Goal: Check status: Check status

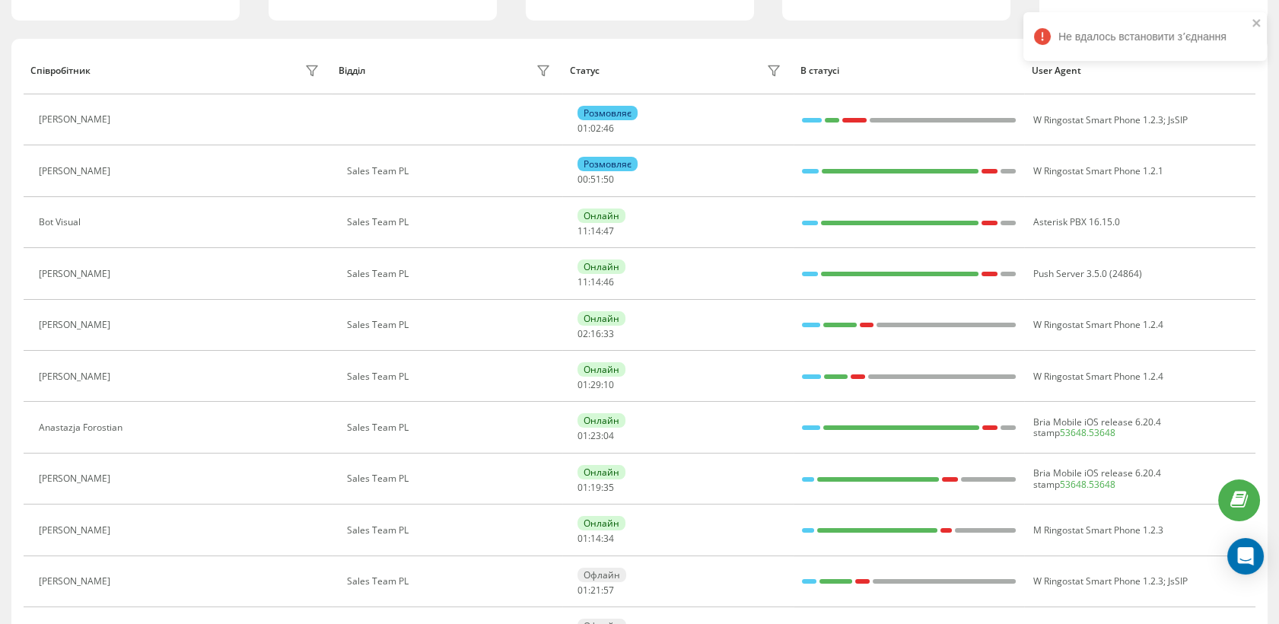
scroll to position [158, 0]
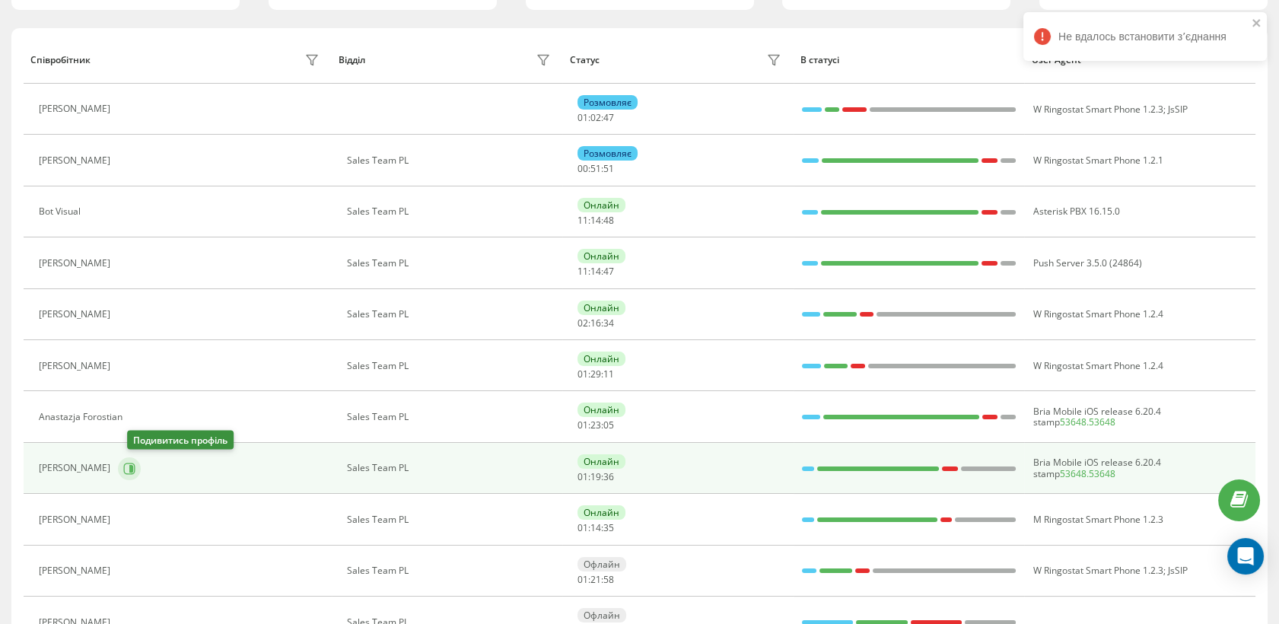
click at [135, 466] on icon at bounding box center [129, 469] width 12 height 12
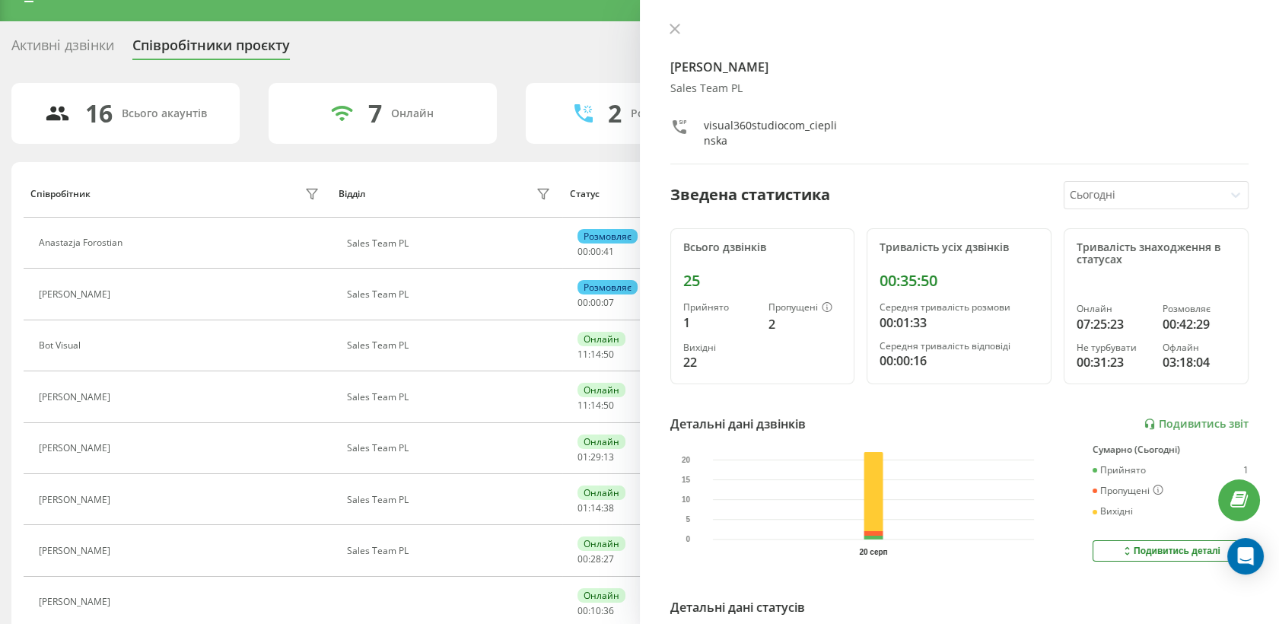
scroll to position [158, 0]
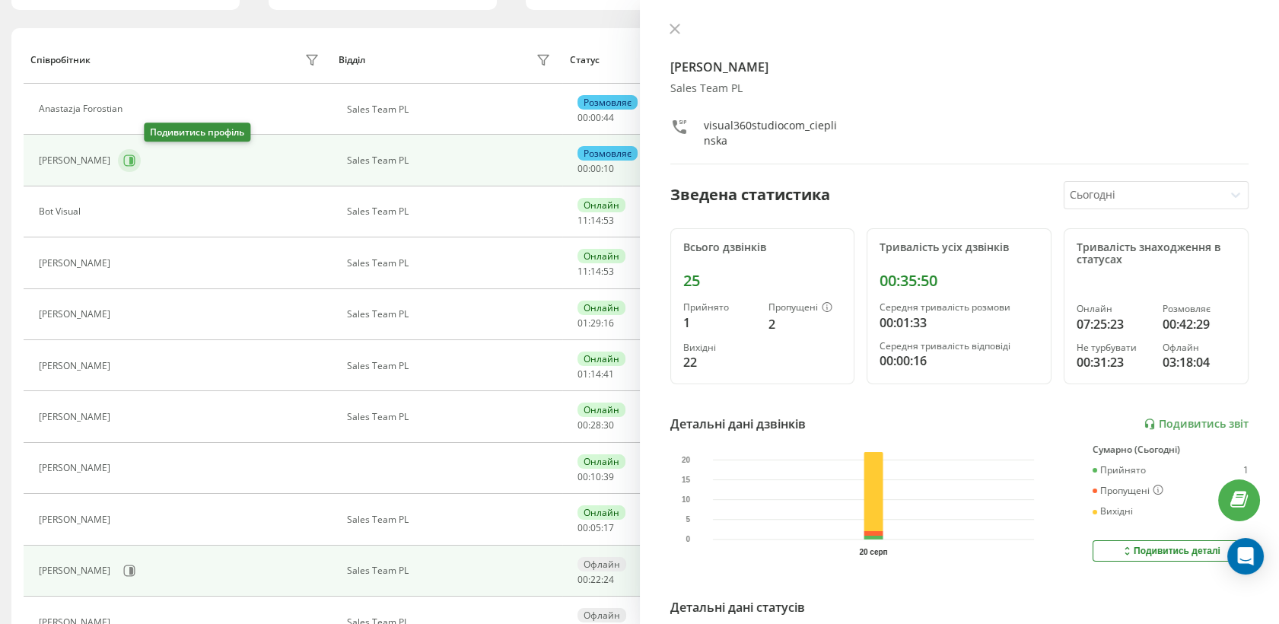
click at [133, 157] on icon at bounding box center [131, 161] width 4 height 8
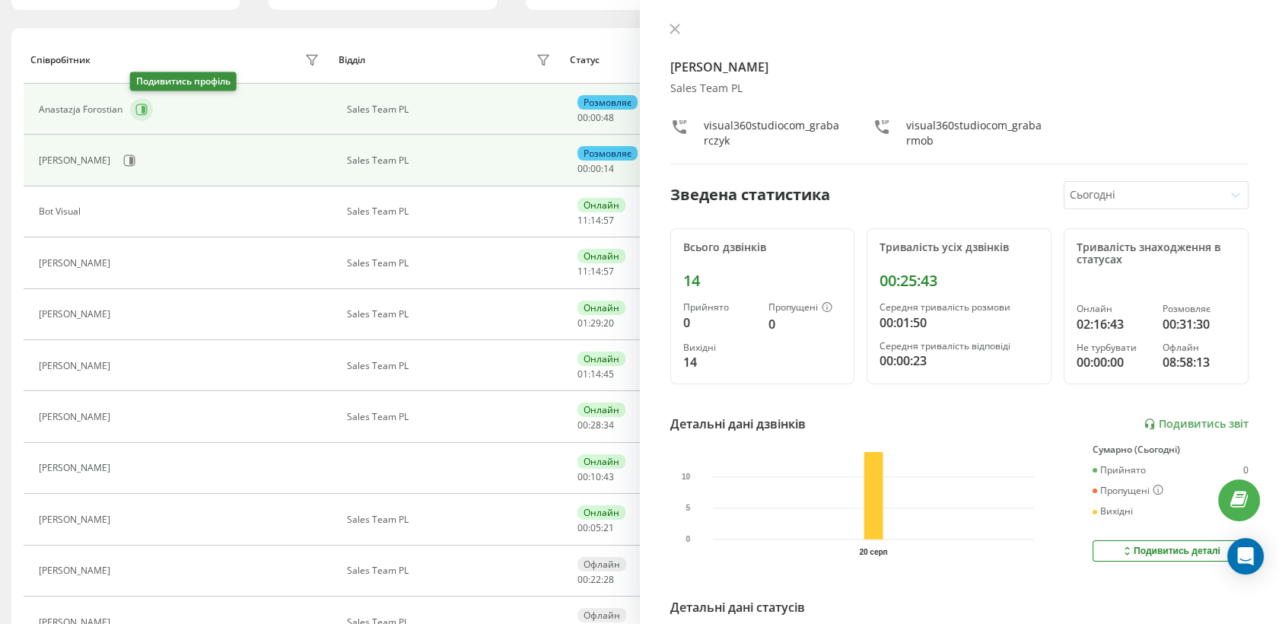
click at [139, 107] on icon at bounding box center [141, 109] width 12 height 12
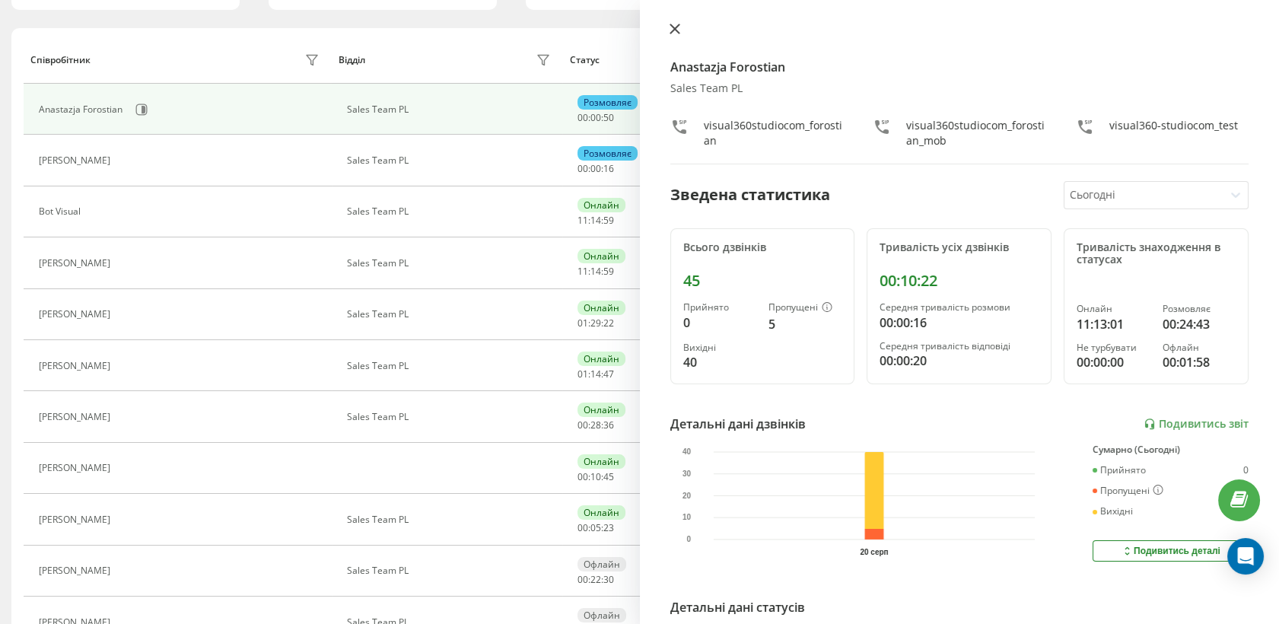
click at [676, 26] on icon at bounding box center [674, 28] width 9 height 9
